Goal: Navigation & Orientation: Find specific page/section

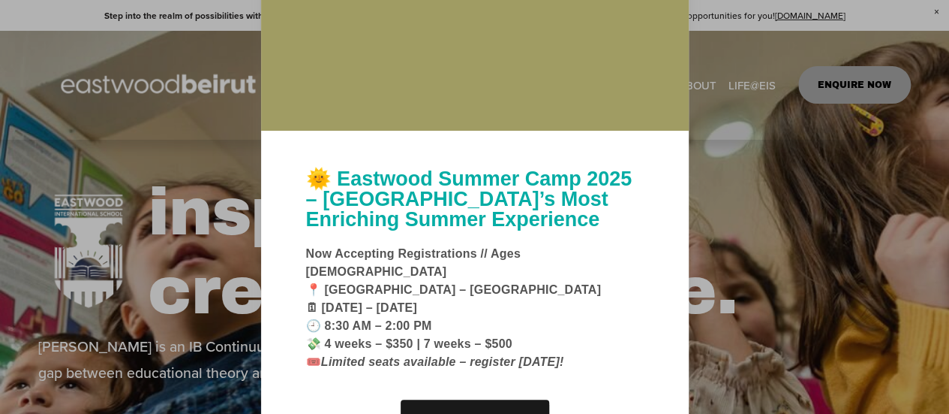
click at [766, 185] on div at bounding box center [474, 207] width 949 height 414
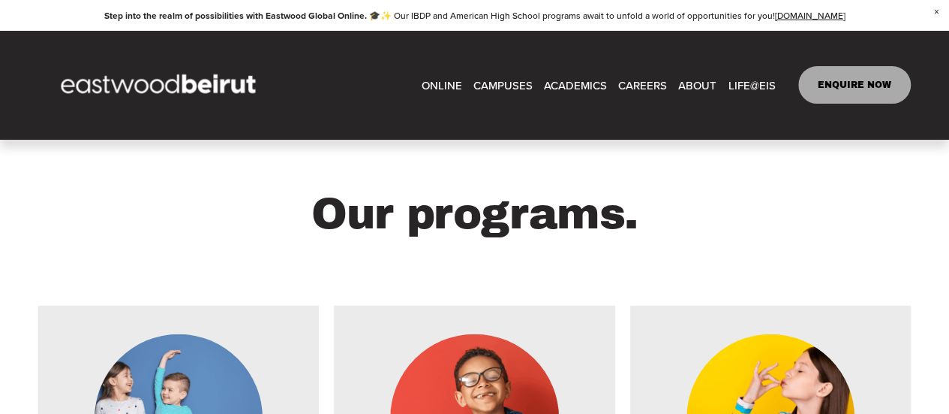
scroll to position [1726, 0]
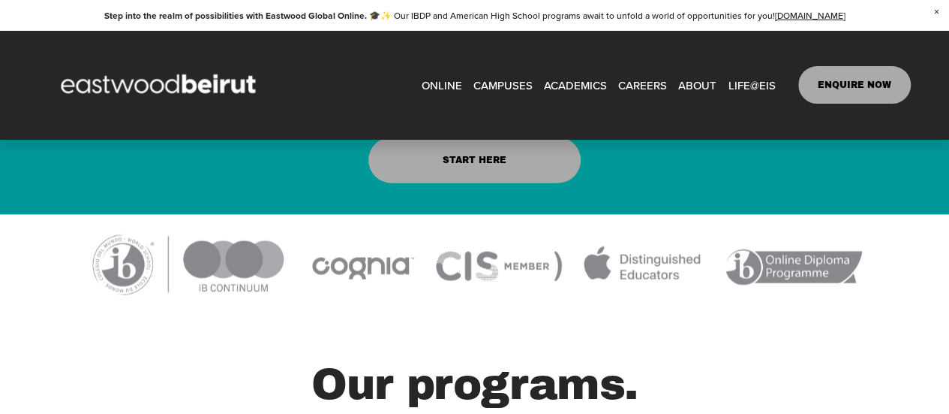
click at [648, 74] on link "CAREERS" at bounding box center [642, 85] width 49 height 23
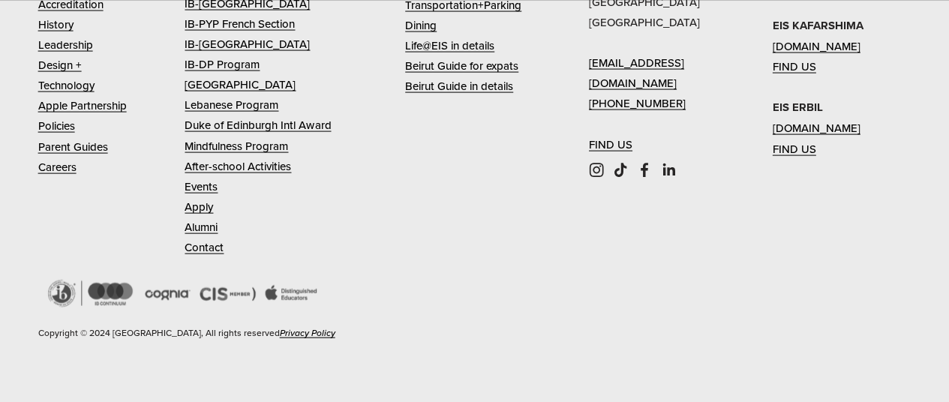
scroll to position [4247, 0]
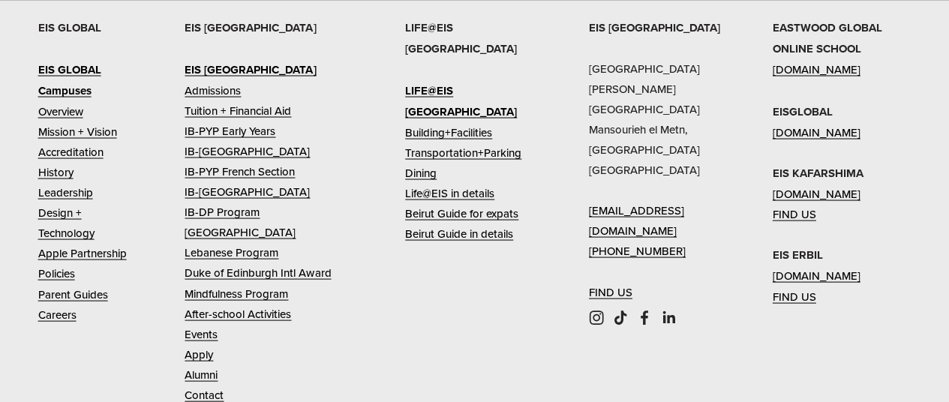
click at [71, 77] on strong "EIS GLOBAL" at bounding box center [69, 69] width 63 height 17
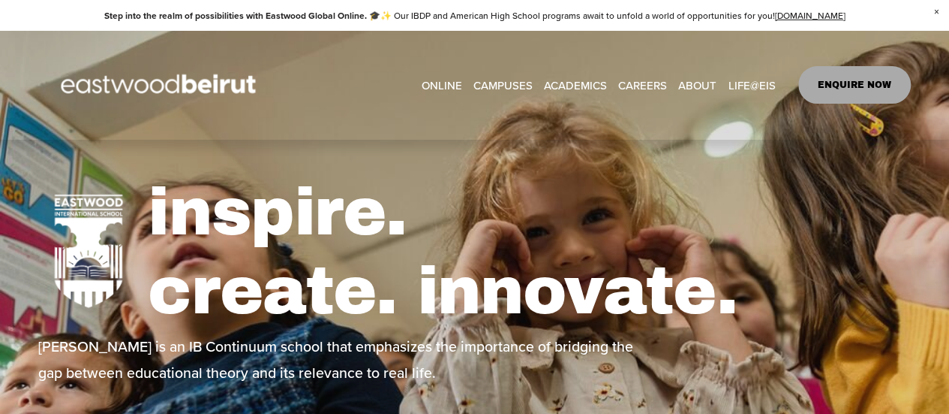
drag, startPoint x: 92, startPoint y: 124, endPoint x: 528, endPoint y: 143, distance: 435.8
click at [529, 143] on div "inspire. create. innovate. [PERSON_NAME] is an IB Continuum school that emphasi…" at bounding box center [474, 318] width 949 height 369
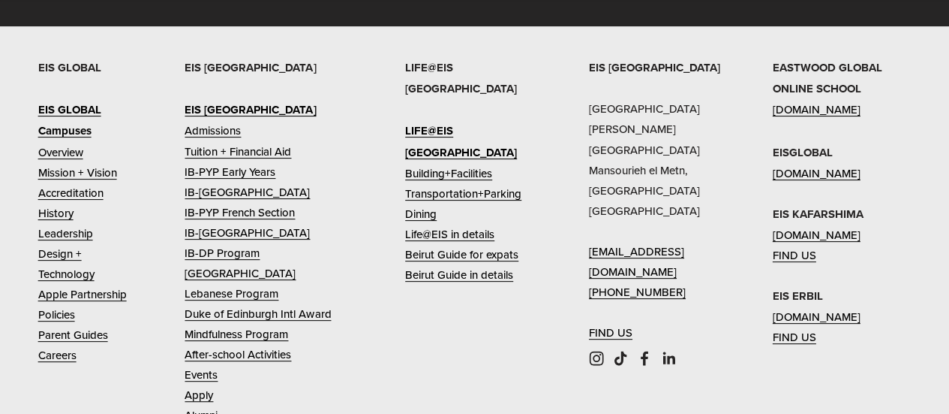
scroll to position [5929, 0]
